Goal: Information Seeking & Learning: Learn about a topic

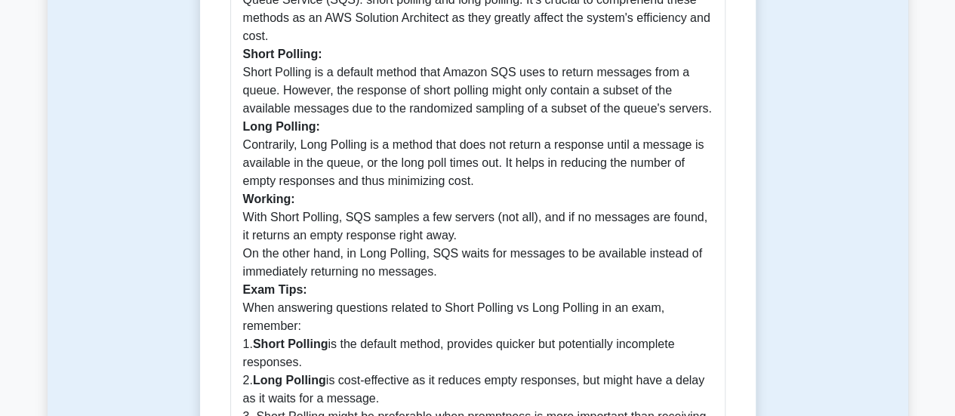
scroll to position [604, 0]
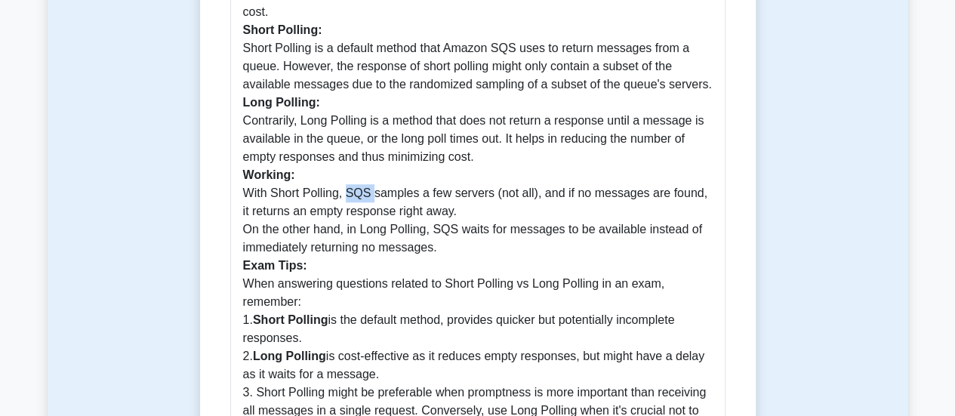
drag, startPoint x: 345, startPoint y: 196, endPoint x: 368, endPoint y: 192, distance: 23.7
click at [368, 192] on p "Short Polling vs Long Polling: The topic discusses the two types of message sam…" at bounding box center [478, 212] width 470 height 562
drag, startPoint x: 427, startPoint y: 192, endPoint x: 483, endPoint y: 192, distance: 56.6
click at [483, 192] on p "Short Polling vs Long Polling: The topic discusses the two types of message sam…" at bounding box center [478, 212] width 470 height 562
drag, startPoint x: 430, startPoint y: 229, endPoint x: 453, endPoint y: 229, distance: 22.6
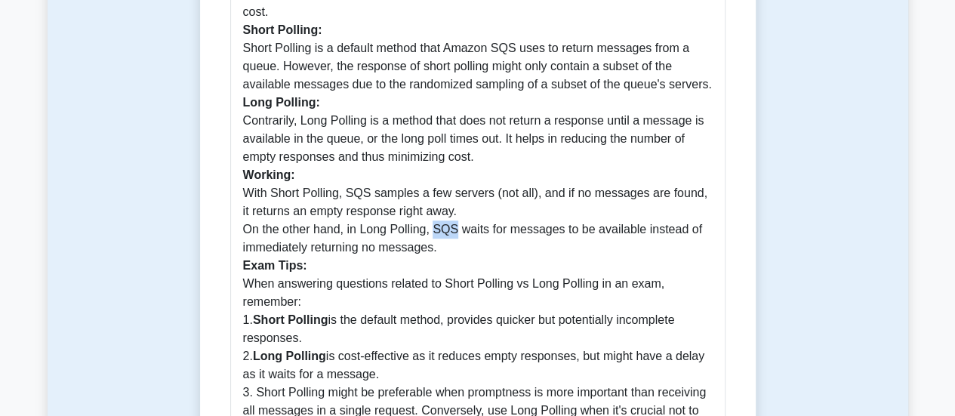
click at [453, 229] on p "Short Polling vs Long Polling: The topic discusses the two types of message sam…" at bounding box center [478, 212] width 470 height 562
click at [399, 245] on p "Short Polling vs Long Polling: The topic discusses the two types of message sam…" at bounding box center [478, 212] width 470 height 562
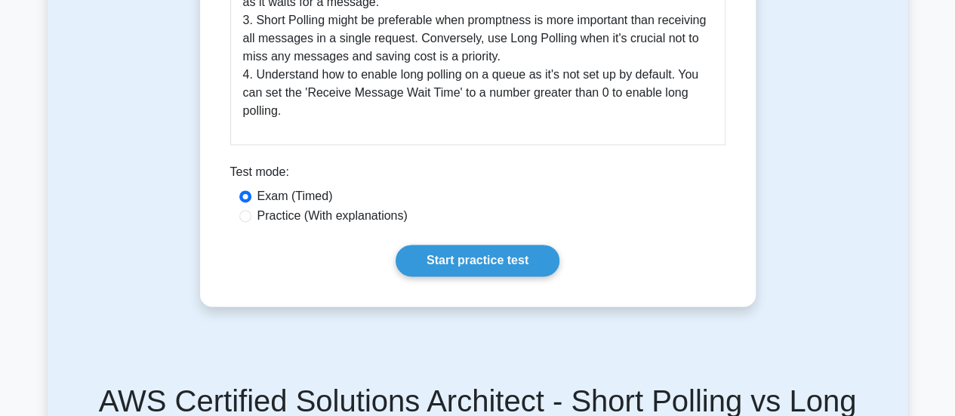
scroll to position [981, 0]
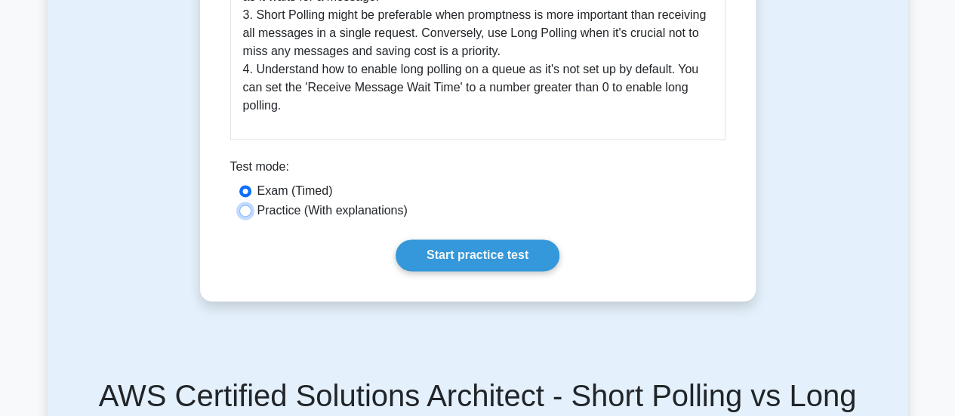
click at [240, 215] on input "Practice (With explanations)" at bounding box center [245, 211] width 12 height 12
radio input "true"
click at [244, 196] on input "Exam (Timed)" at bounding box center [245, 191] width 12 height 12
radio input "true"
click at [245, 213] on input "Practice (With explanations)" at bounding box center [245, 211] width 12 height 12
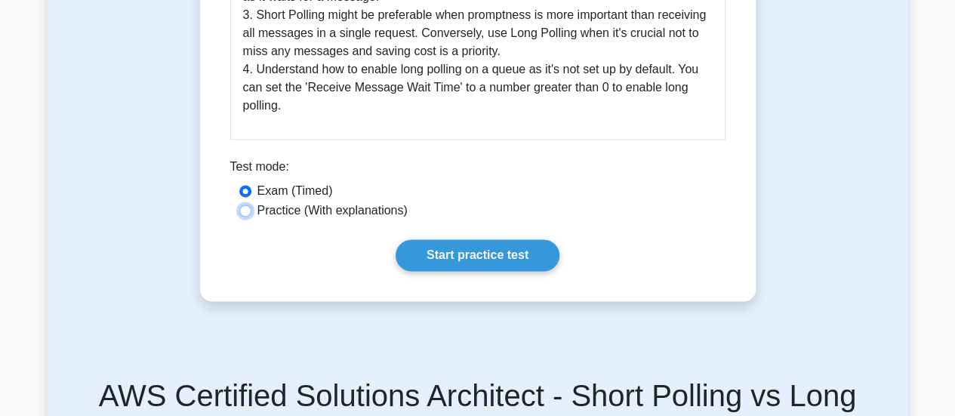
radio input "true"
click at [245, 195] on input "Exam (Timed)" at bounding box center [245, 191] width 12 height 12
radio input "true"
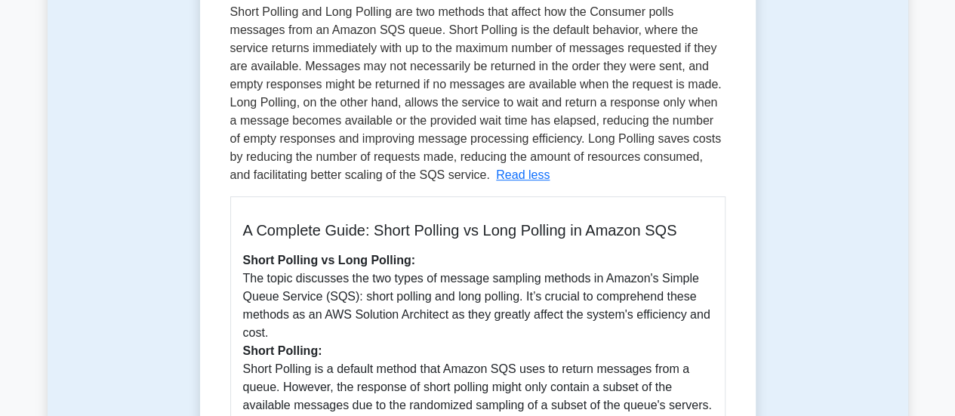
scroll to position [377, 0]
